Goal: Information Seeking & Learning: Understand process/instructions

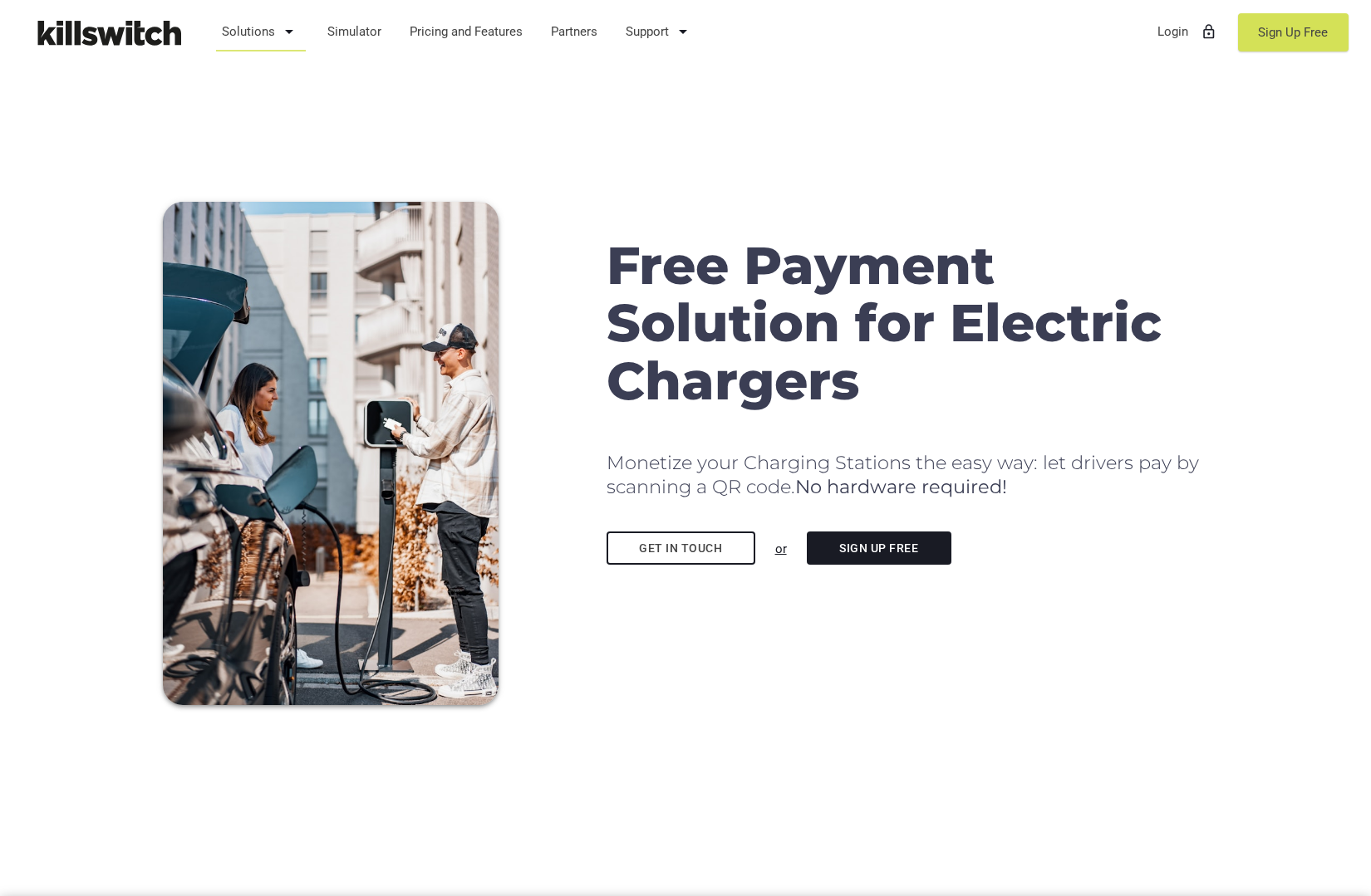
click at [279, 43] on icon "arrow_drop_down" at bounding box center [289, 32] width 20 height 40
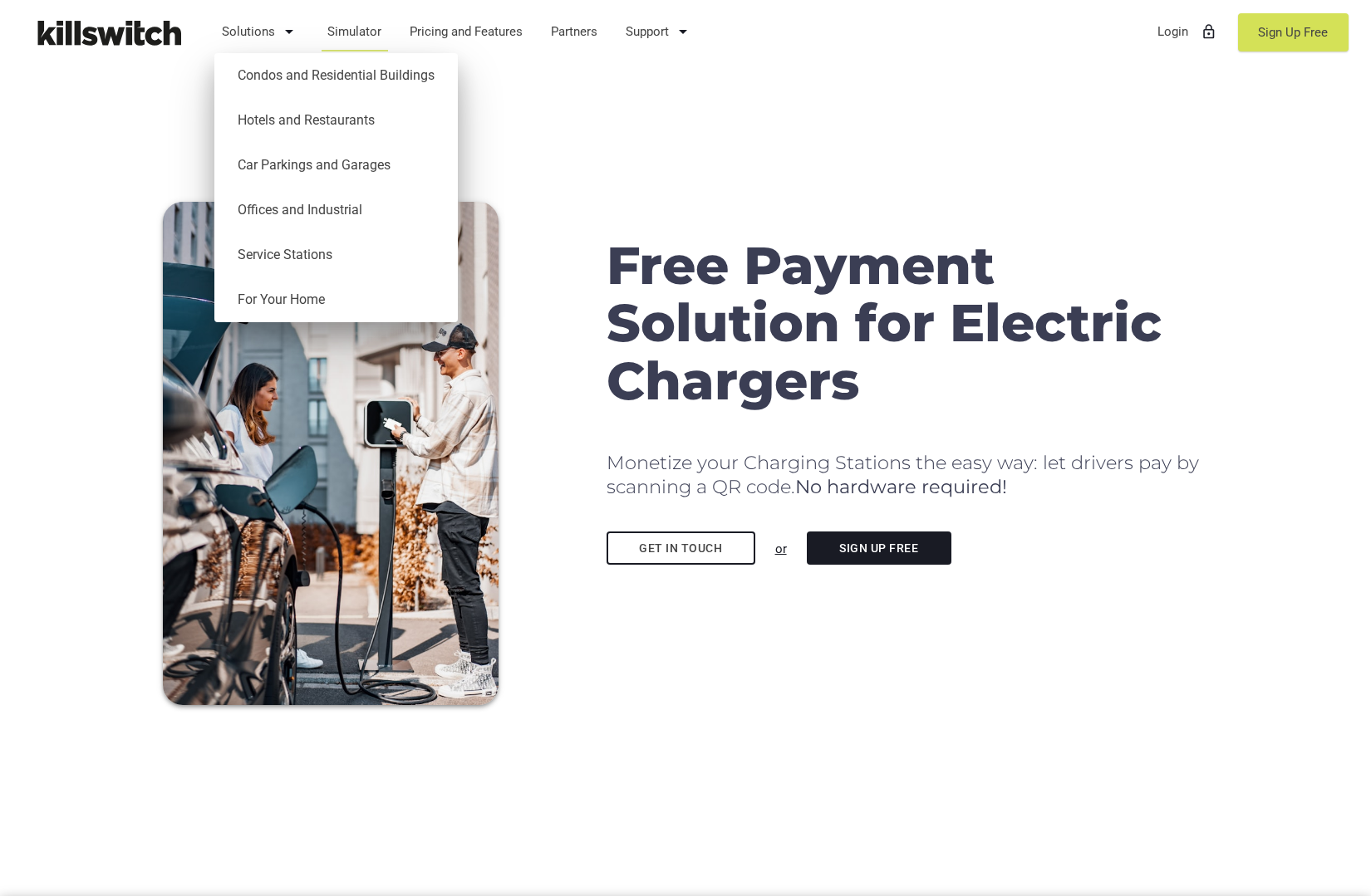
click at [351, 26] on link "Simulator" at bounding box center [354, 31] width 70 height 43
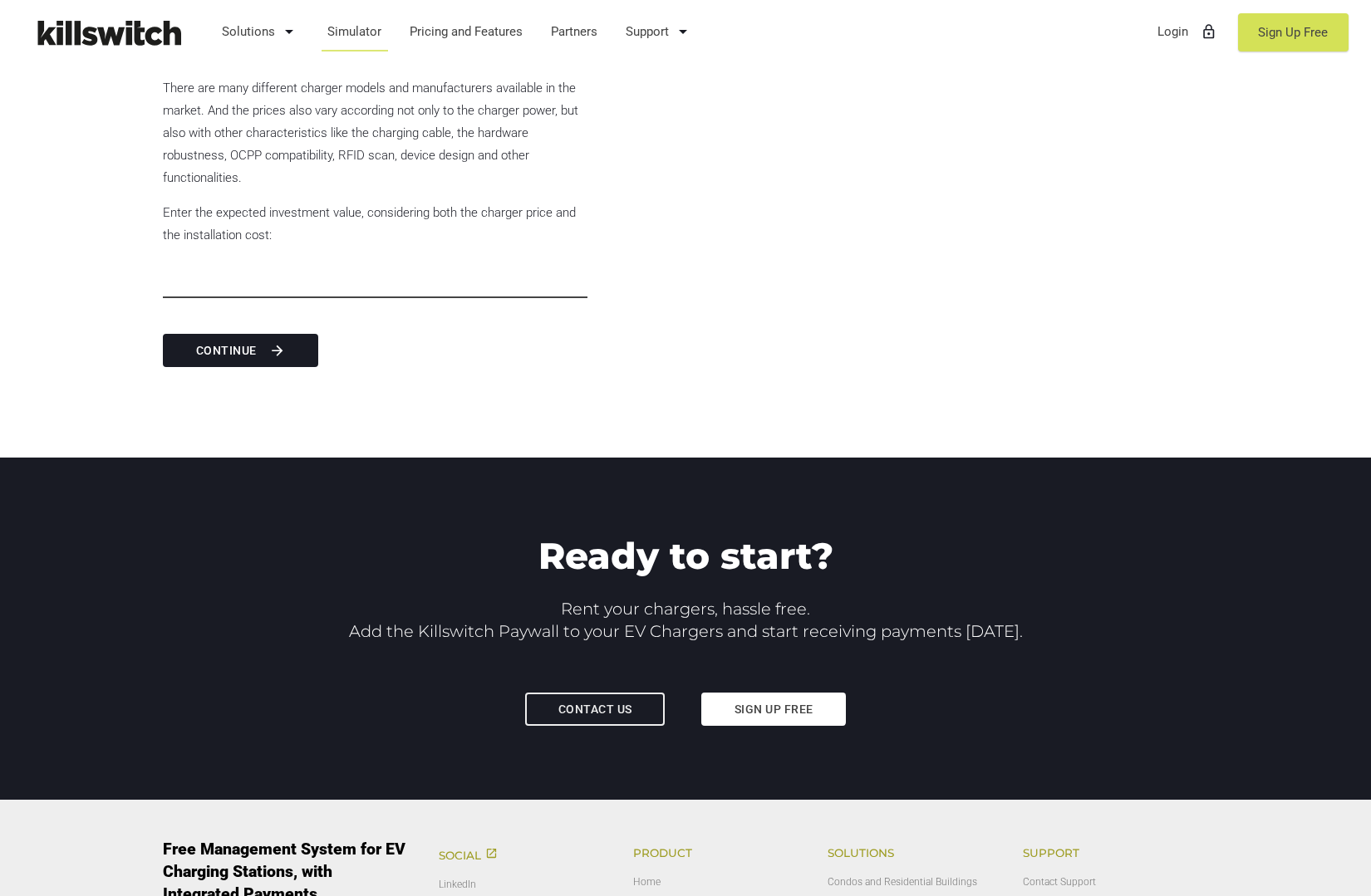
scroll to position [3321, 0]
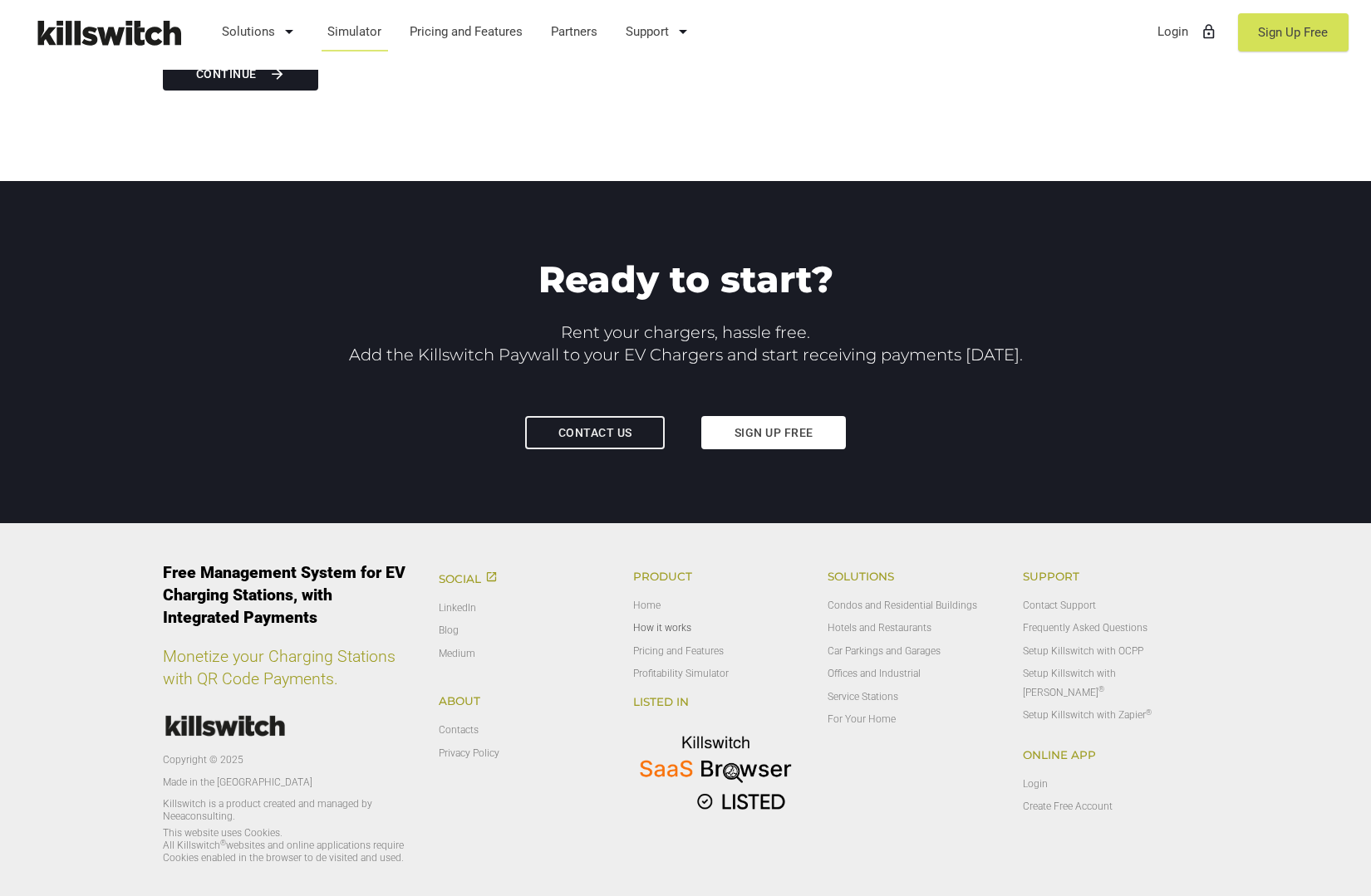
click at [683, 632] on link "How it works" at bounding box center [662, 627] width 58 height 11
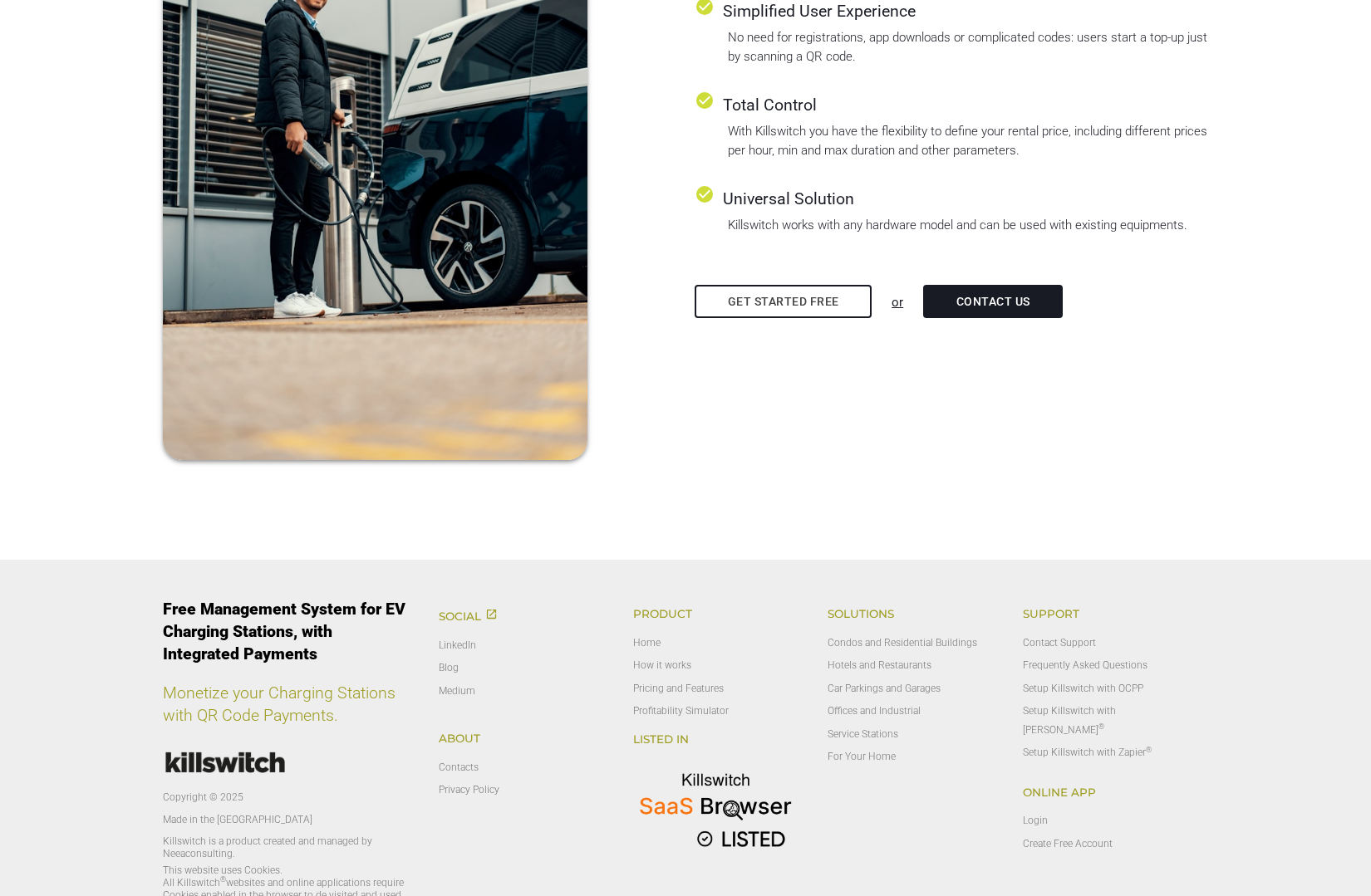
scroll to position [2588, 0]
